Goal: Book appointment/travel/reservation

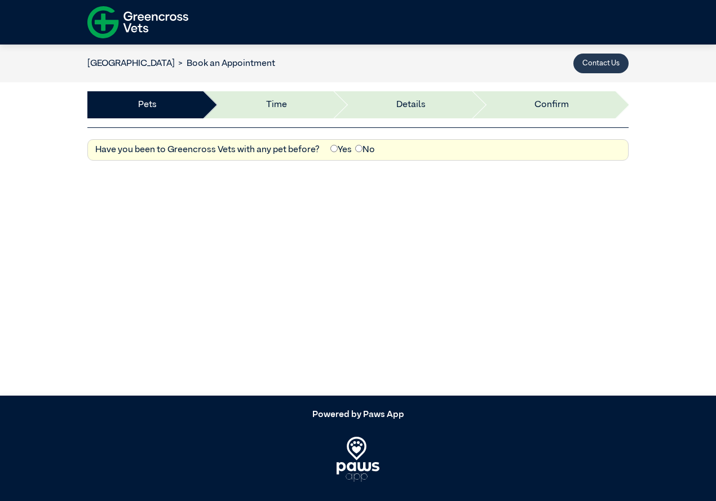
click at [599, 68] on button "Contact Us" at bounding box center [600, 64] width 55 height 20
click at [596, 63] on button "Contact Us" at bounding box center [600, 64] width 55 height 20
